Goal: Find specific page/section: Find specific page/section

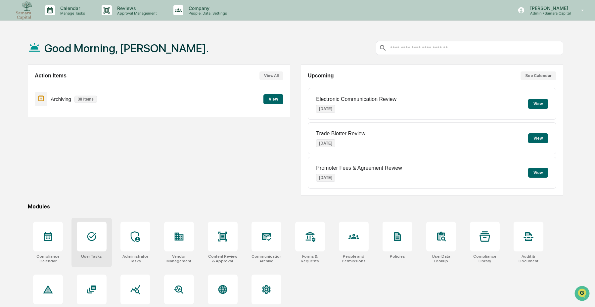
click at [85, 238] on div at bounding box center [92, 237] width 30 height 30
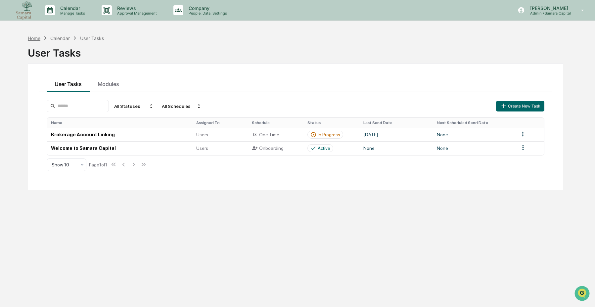
click at [34, 36] on div "Home" at bounding box center [34, 38] width 13 height 6
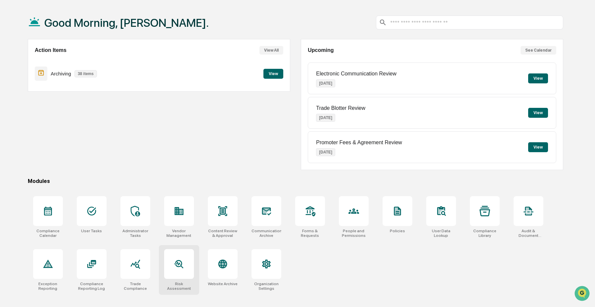
scroll to position [31, 0]
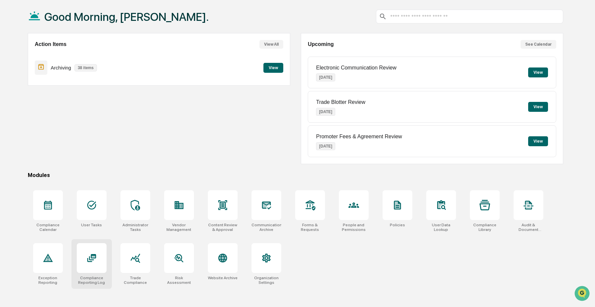
click at [104, 260] on div at bounding box center [92, 258] width 30 height 30
